Goal: Information Seeking & Learning: Compare options

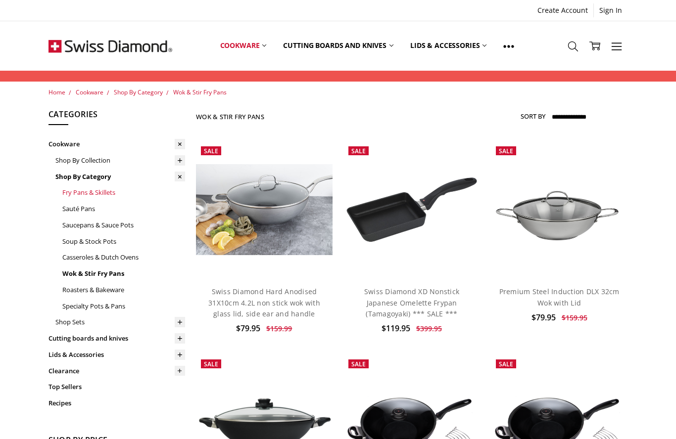
click at [106, 188] on link "Fry Pans & Skillets" at bounding box center [123, 193] width 123 height 16
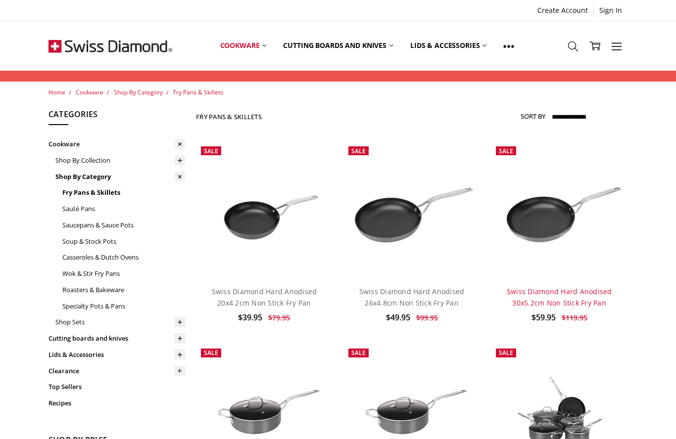
click at [591, 298] on link "Swiss Diamond Hard Anodised 30x5.2cm Non Stick Fry Pan" at bounding box center [559, 297] width 105 height 20
click at [178, 158] on icon at bounding box center [179, 160] width 7 height 7
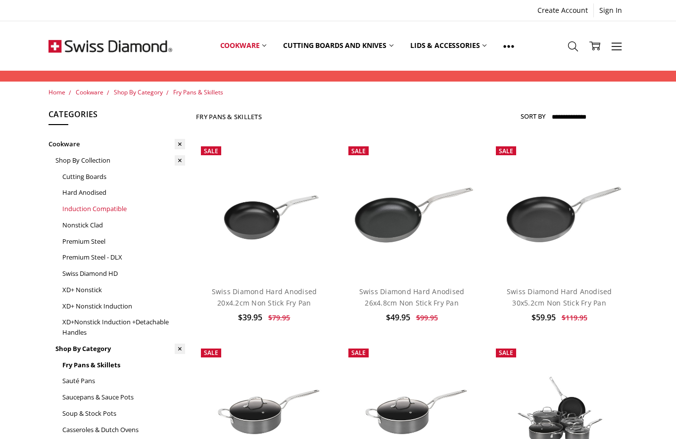
click at [121, 207] on link "Induction Compatible" at bounding box center [123, 209] width 123 height 16
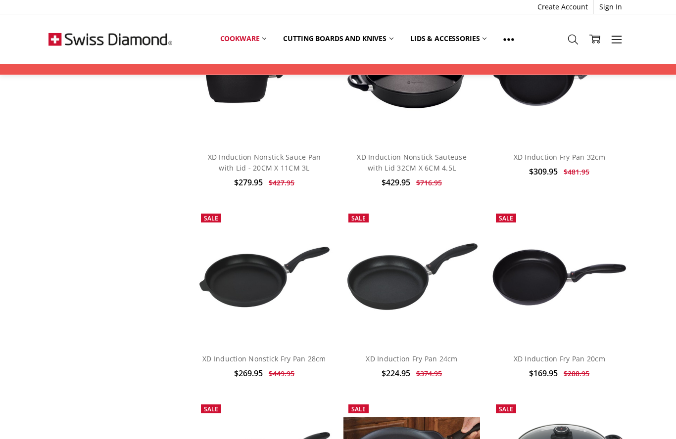
scroll to position [1619, 0]
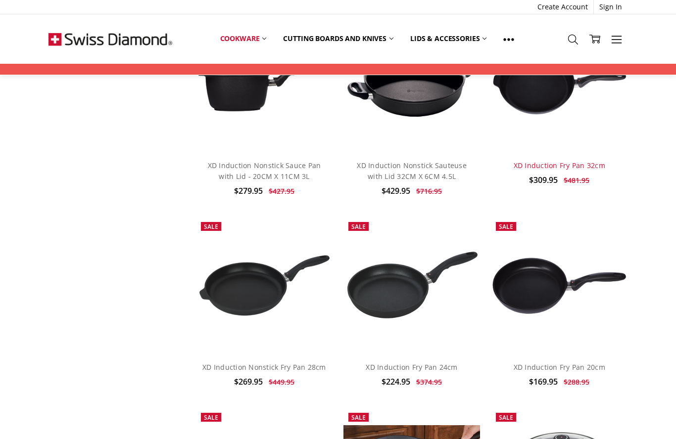
click at [560, 161] on link "XD Induction Fry Pan 32cm" at bounding box center [560, 165] width 92 height 9
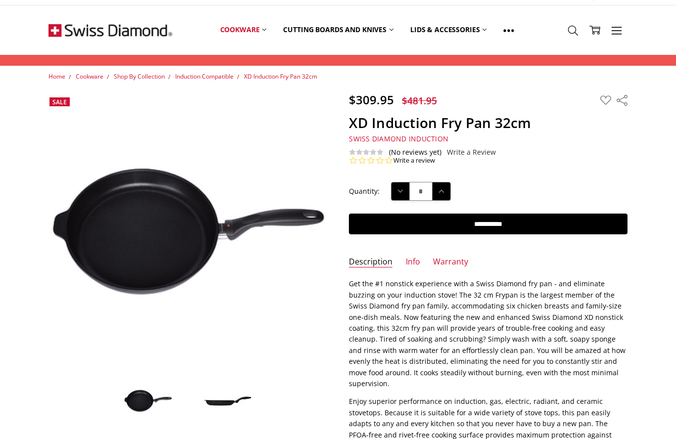
scroll to position [18, 0]
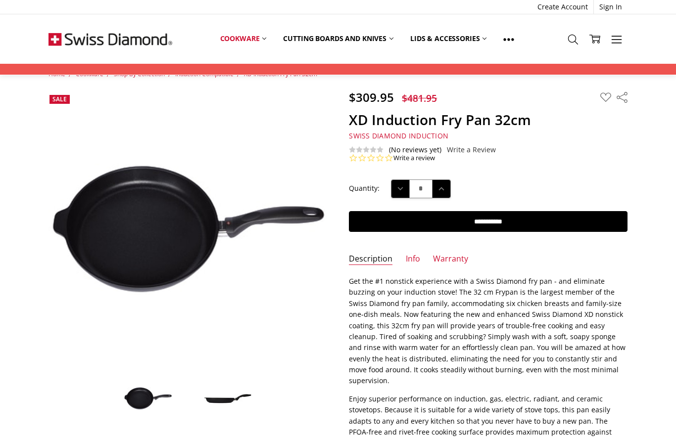
click at [229, 405] on span at bounding box center [227, 398] width 49 height 49
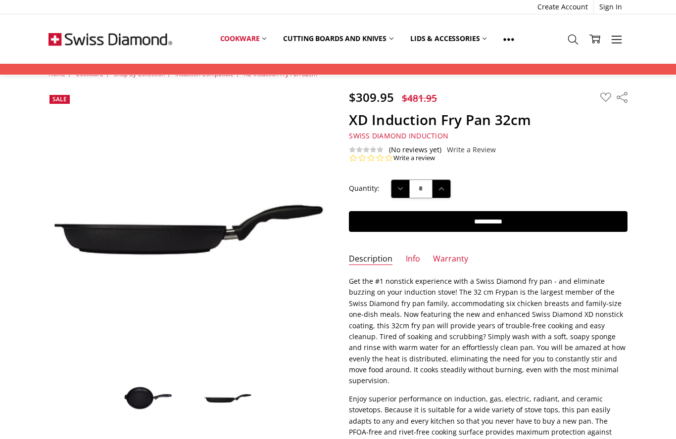
scroll to position [0, 0]
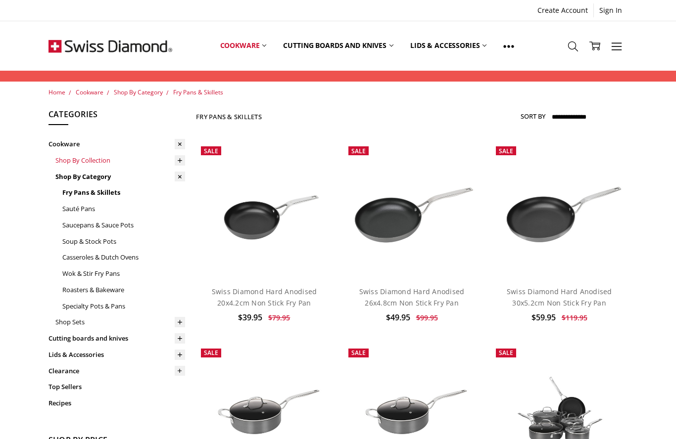
click at [120, 161] on link "Shop By Collection" at bounding box center [120, 160] width 130 height 16
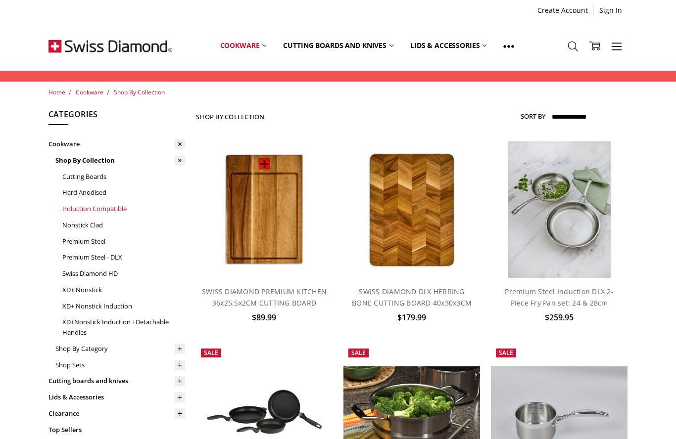
click at [106, 204] on link "Induction Compatible" at bounding box center [123, 209] width 123 height 16
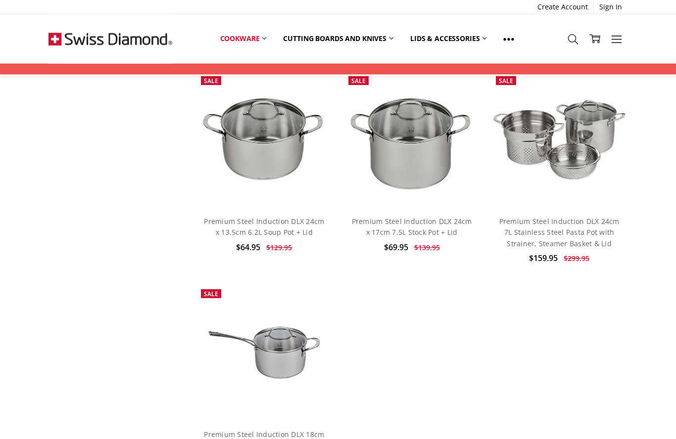
scroll to position [3397, 0]
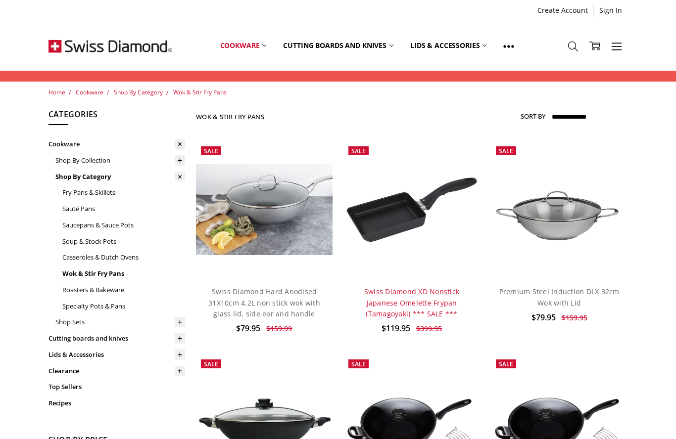
click at [403, 292] on link "Swiss Diamond XD Nonstick Japanese Omelette Frypan (Tamagoyaki) *** SALE ***" at bounding box center [411, 303] width 95 height 32
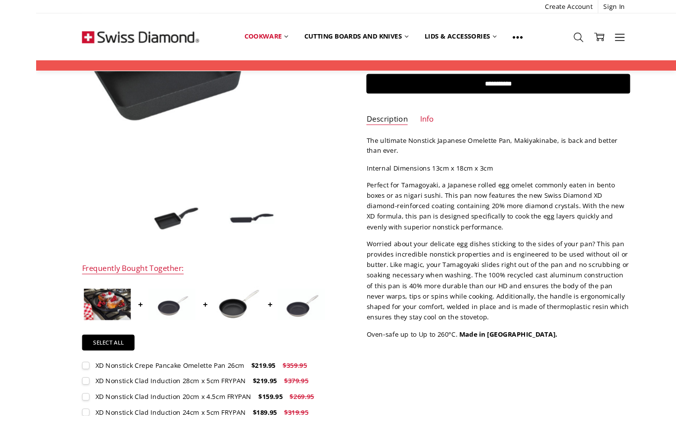
scroll to position [223, 0]
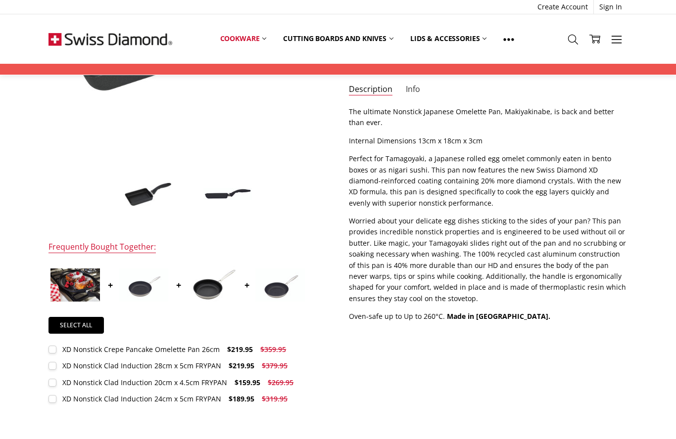
click at [413, 86] on link "Info" at bounding box center [413, 89] width 14 height 11
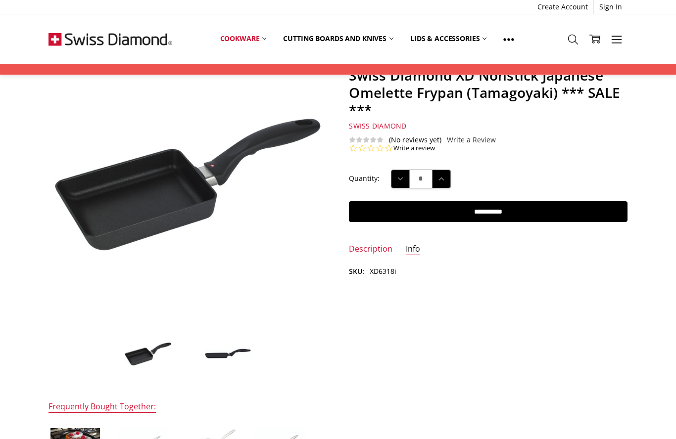
scroll to position [0, 0]
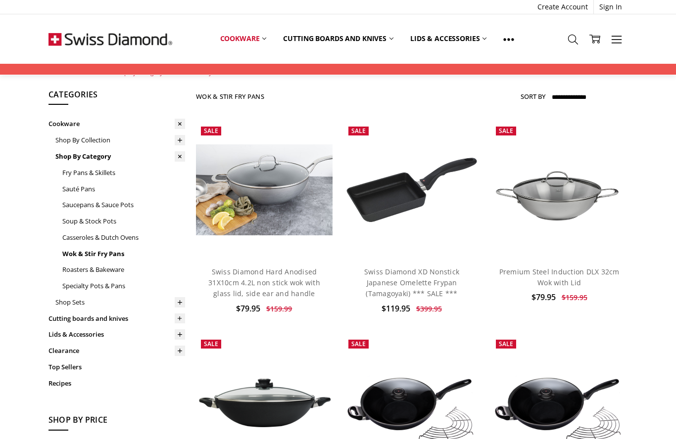
scroll to position [18, 0]
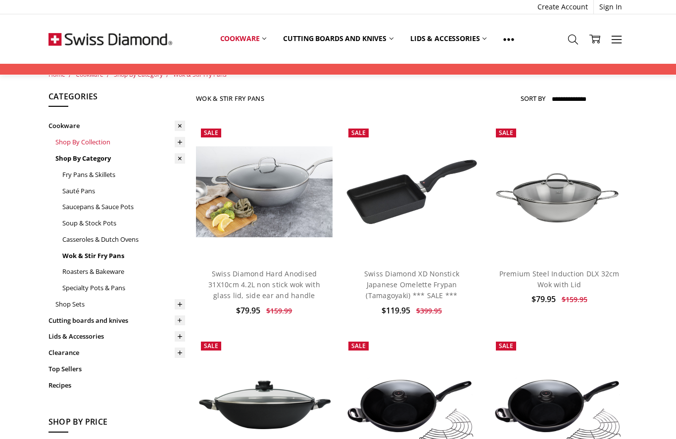
click at [105, 142] on link "Shop By Collection" at bounding box center [120, 142] width 130 height 16
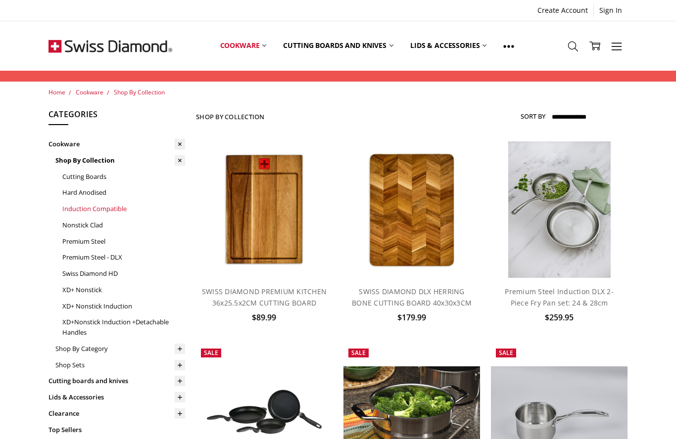
click at [112, 208] on link "Induction Compatible" at bounding box center [123, 209] width 123 height 16
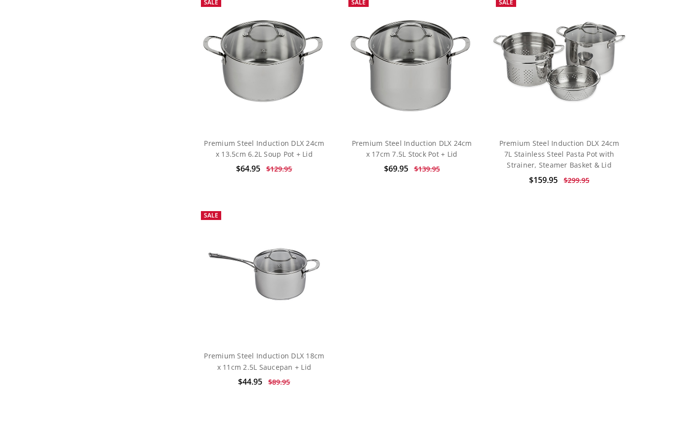
scroll to position [3537, 0]
